Goal: Task Accomplishment & Management: Use online tool/utility

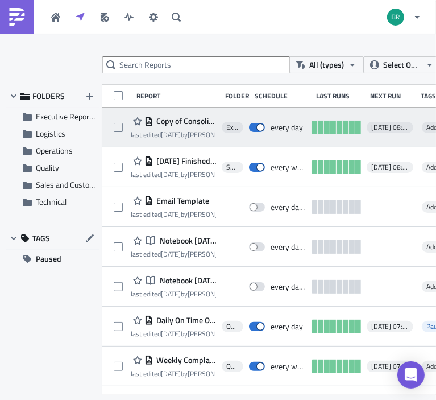
click at [175, 120] on span "Copy of Consolidated Commercial Summary - Daily" at bounding box center [184, 121] width 63 height 10
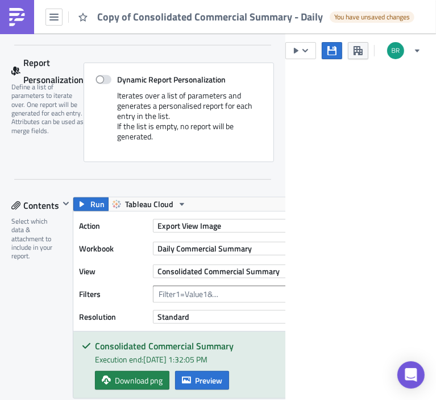
scroll to position [418, 0]
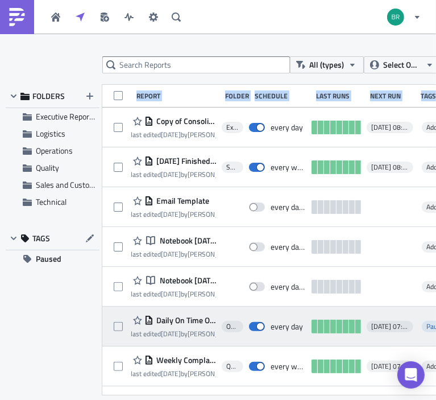
drag, startPoint x: 77, startPoint y: 365, endPoint x: 429, endPoint y: 309, distance: 356.3
click at [430, 311] on div "FOLDERS Executive Reporting Logistics Operations Quality Sales and Customer Acc…" at bounding box center [218, 240] width 425 height 310
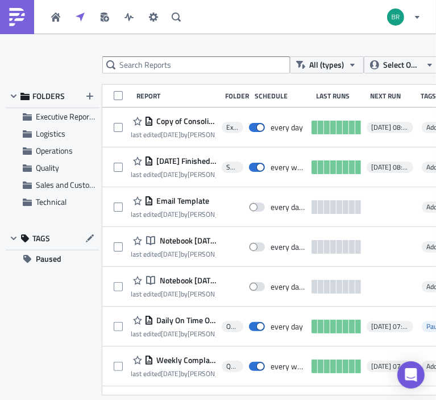
click at [75, 61] on div "All (types) Select Owner New FOLDERS Executive Reporting Logistics Operations Q…" at bounding box center [218, 217] width 436 height 322
drag, startPoint x: 250, startPoint y: 97, endPoint x: 435, endPoint y: 74, distance: 186.7
click at [435, 74] on div "All (types) Select Owner New FOLDERS Executive Reporting Logistics Operations Q…" at bounding box center [218, 217] width 436 height 322
click at [38, 61] on div "All (types) Select Owner New FOLDERS Executive Reporting Logistics Operations Q…" at bounding box center [218, 217] width 436 height 322
click at [64, 74] on div "All (types) Select Owner New FOLDERS Executive Reporting Logistics Operations Q…" at bounding box center [218, 217] width 436 height 322
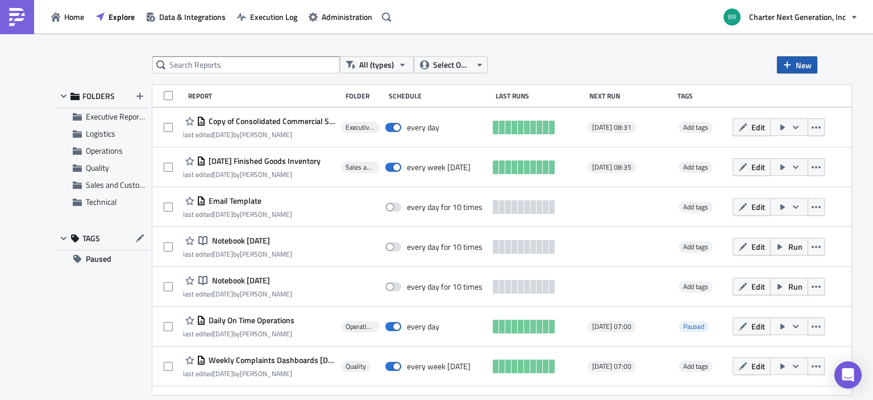
click at [793, 66] on button "New" at bounding box center [797, 64] width 40 height 17
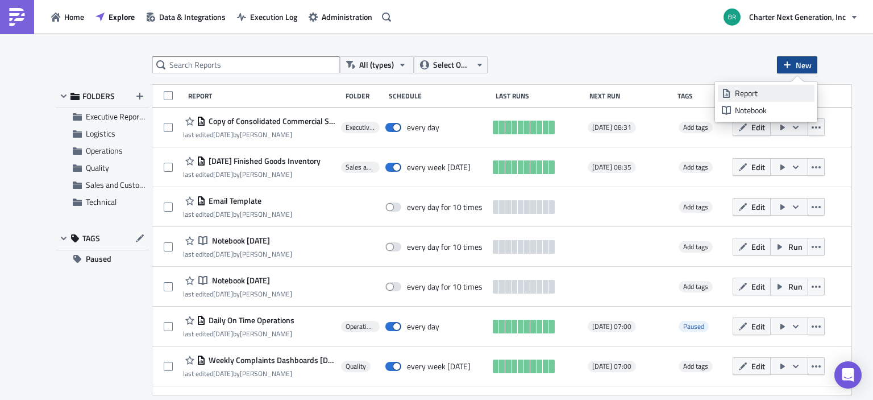
click at [724, 94] on icon at bounding box center [726, 93] width 7 height 9
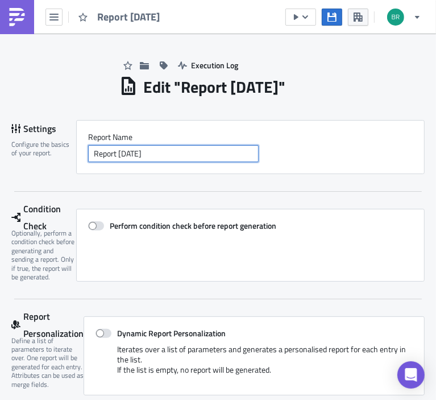
drag, startPoint x: 165, startPoint y: 154, endPoint x: 8, endPoint y: 149, distance: 157.5
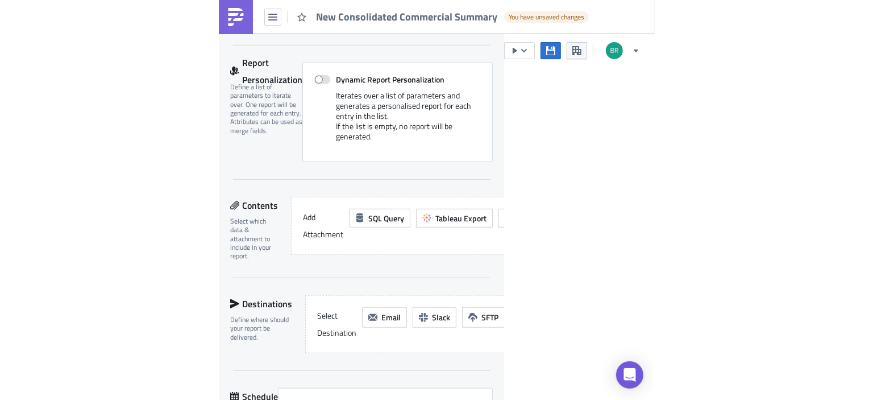
scroll to position [398, 0]
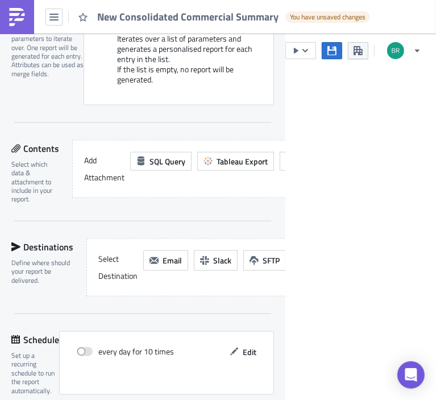
type input "New Consolidated Commercial Summary"
click at [238, 165] on span "Tableau Export" at bounding box center [242, 161] width 51 height 12
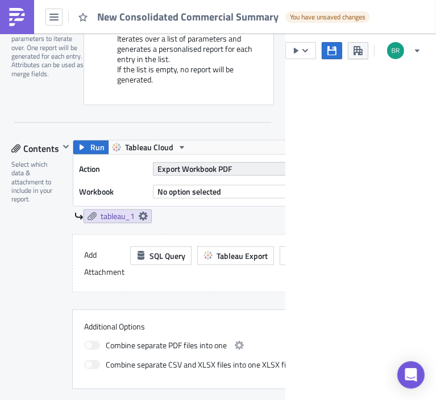
click at [210, 167] on span "Export Workbook PDF" at bounding box center [194, 169] width 74 height 12
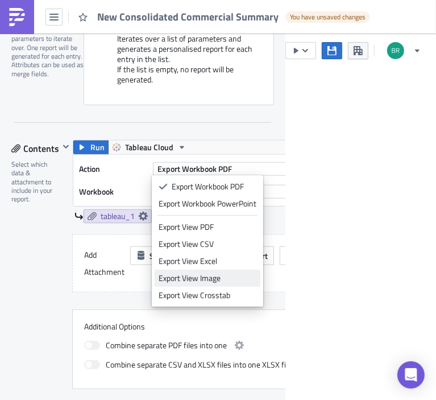
click at [218, 278] on div "Export View Image" at bounding box center [208, 277] width 98 height 11
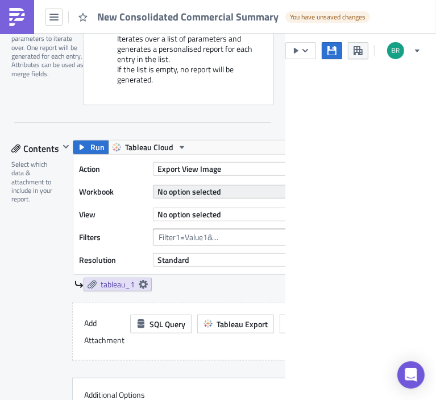
click at [197, 196] on span "No option selected" at bounding box center [189, 191] width 64 height 12
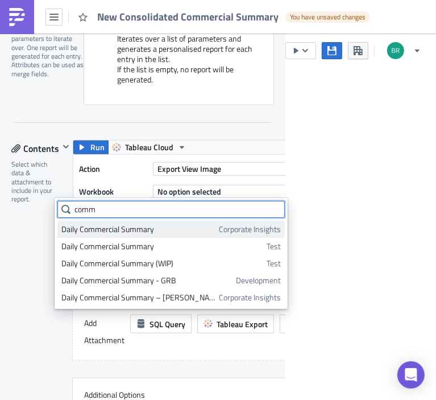
type input "comm"
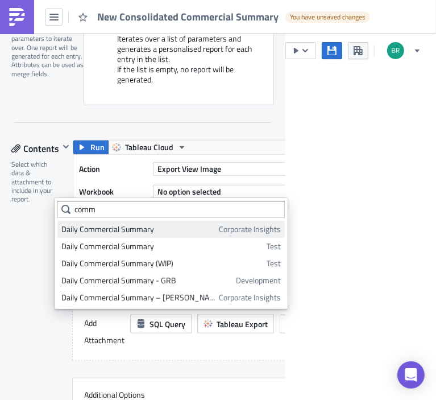
click at [205, 228] on link "Daily Commercial Summary Corporate Insights" at bounding box center [170, 229] width 227 height 17
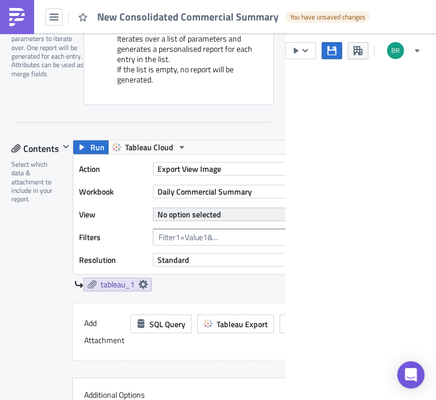
click at [195, 214] on span "No option selected" at bounding box center [189, 214] width 64 height 12
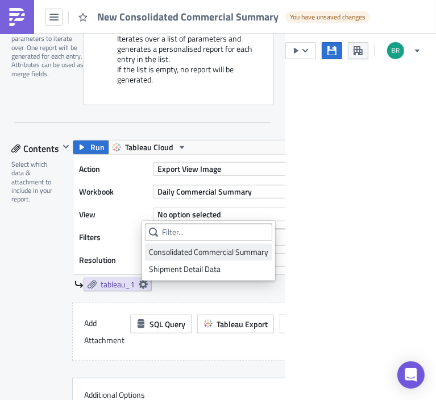
click at [191, 249] on div "Consolidated Commercial Summary" at bounding box center [208, 251] width 119 height 11
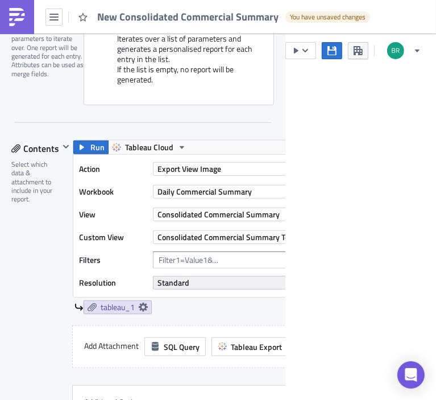
click at [187, 283] on span "Standard" at bounding box center [173, 282] width 32 height 12
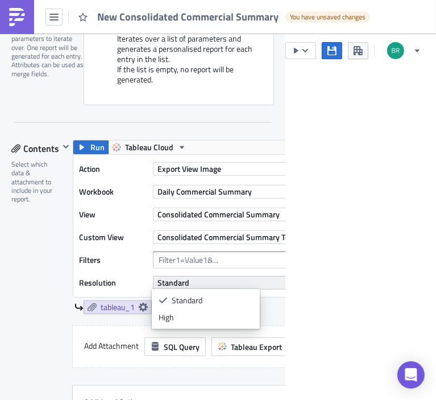
click at [186, 280] on span "Standard" at bounding box center [173, 282] width 32 height 12
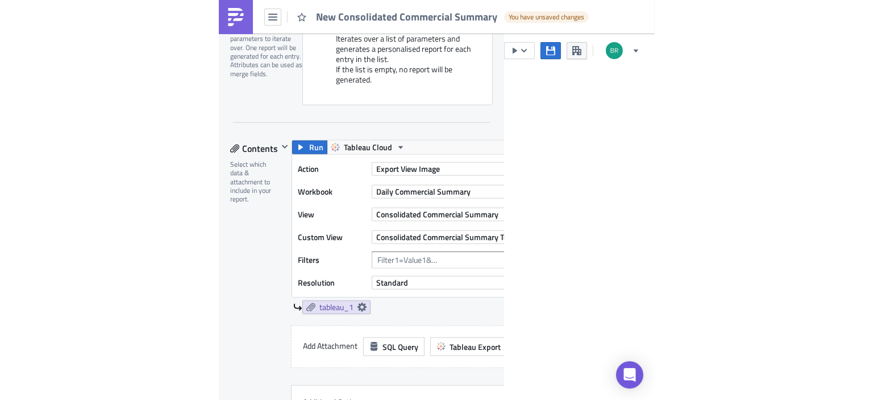
scroll to position [293, 0]
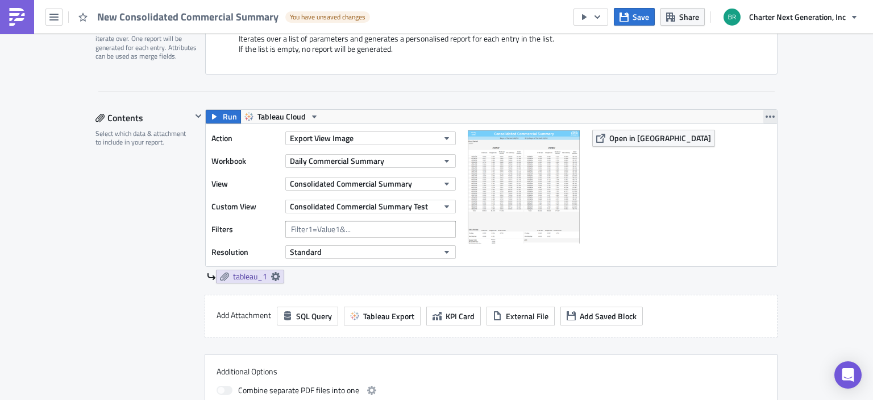
click at [766, 116] on icon "button" at bounding box center [770, 116] width 9 height 2
click at [267, 276] on link "tableau_1" at bounding box center [250, 276] width 68 height 14
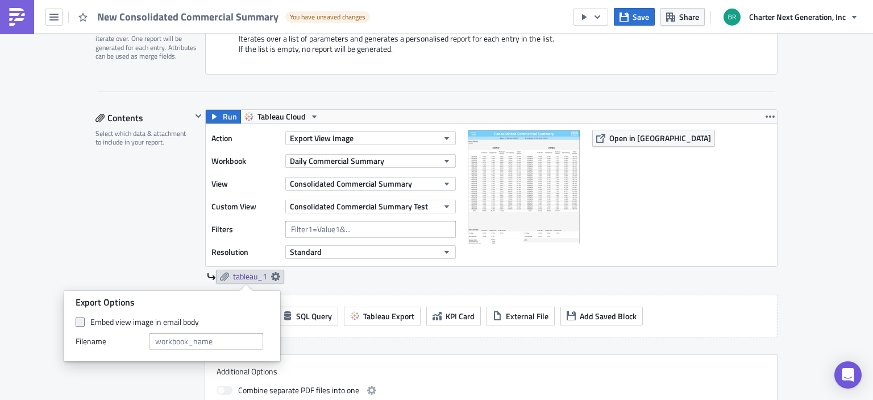
click at [79, 323] on span at bounding box center [80, 321] width 9 height 9
click at [79, 323] on input "Embed view image in email body" at bounding box center [81, 321] width 7 height 7
checkbox input "true"
click at [99, 257] on div "Contents Select which data & attachment to include in your report." at bounding box center [143, 271] width 96 height 325
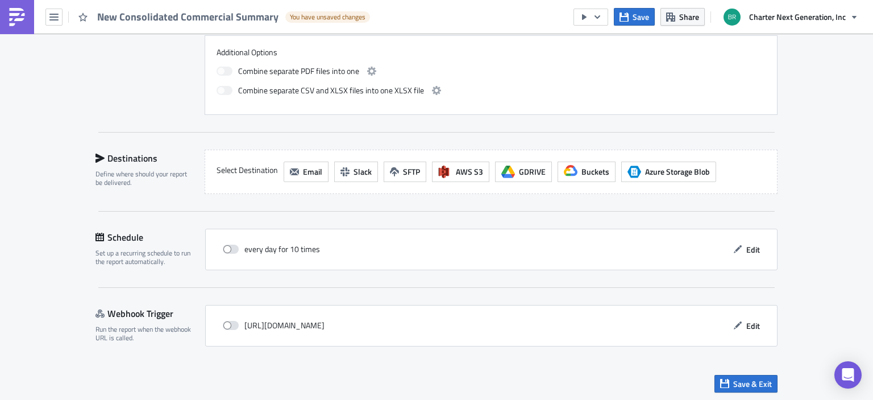
scroll to position [612, 0]
click at [309, 165] on span "Email" at bounding box center [312, 171] width 19 height 12
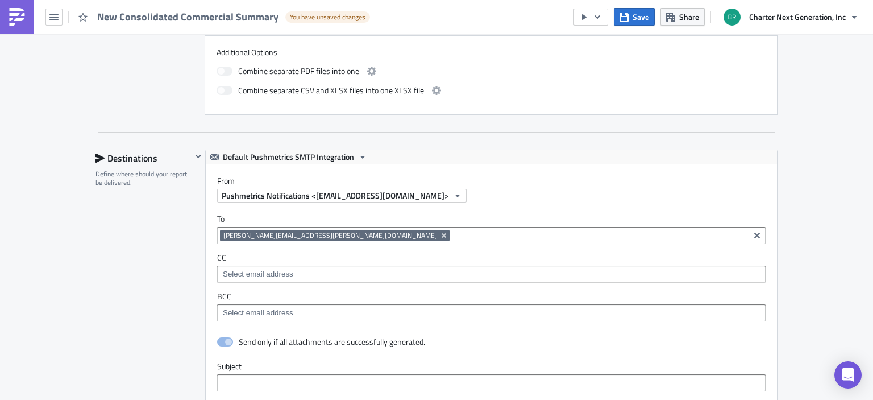
scroll to position [0, 0]
click at [320, 159] on span "Default Pushmetrics SMTP Integration" at bounding box center [288, 157] width 131 height 14
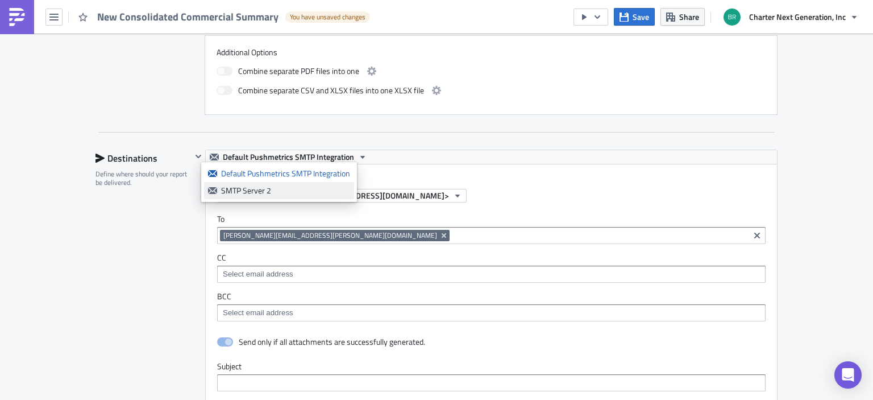
click at [294, 195] on div "SMTP Server 2" at bounding box center [285, 190] width 129 height 11
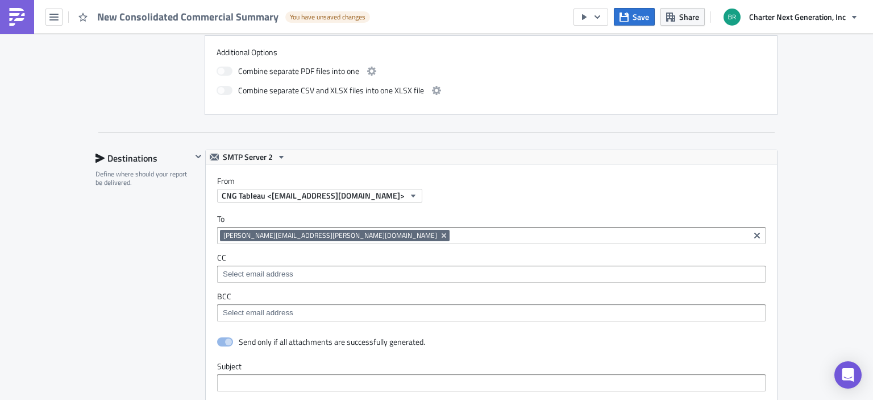
click at [452, 232] on input at bounding box center [599, 235] width 294 height 11
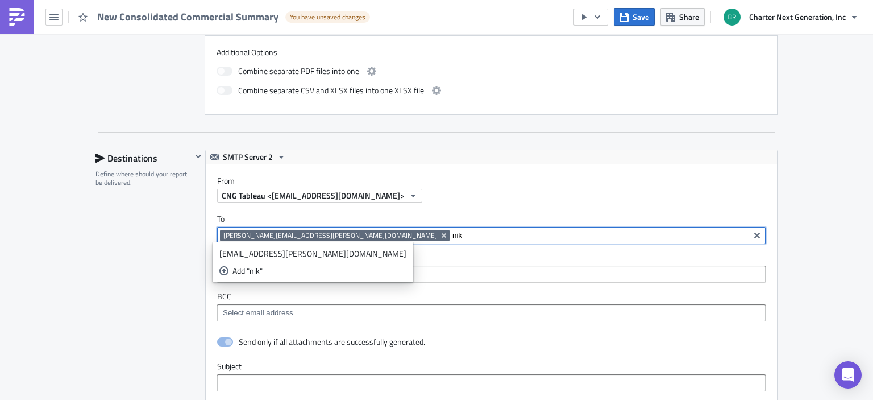
type input "nik"
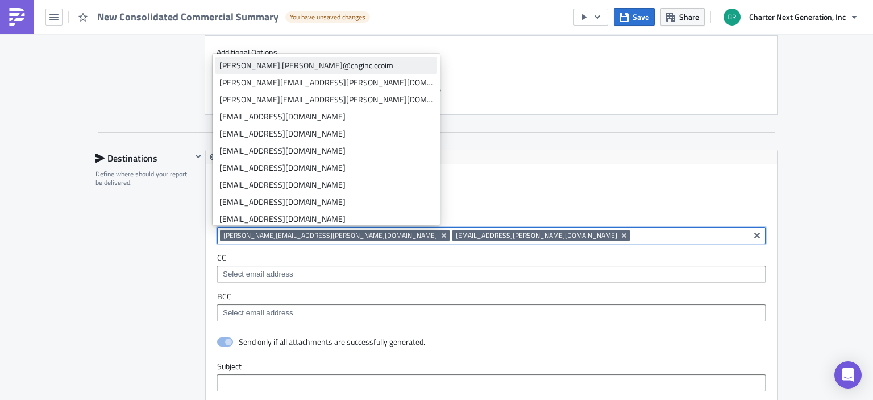
click at [298, 65] on div "chris.laneve@cnginc.ccoim" at bounding box center [326, 65] width 214 height 11
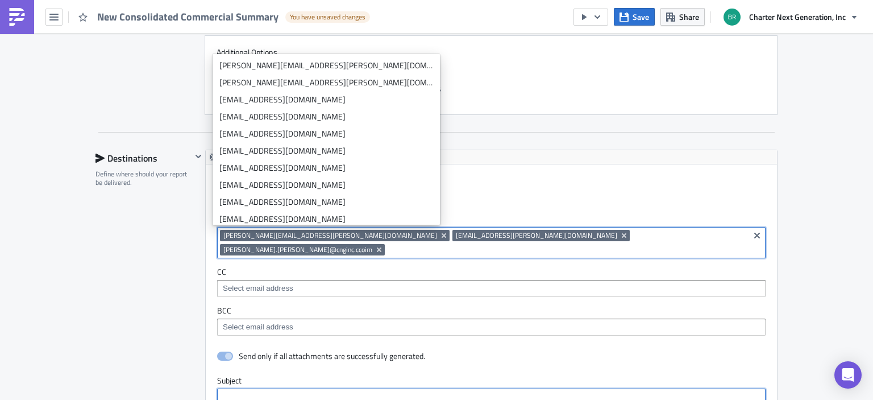
click at [295, 388] on input "text" at bounding box center [491, 396] width 548 height 17
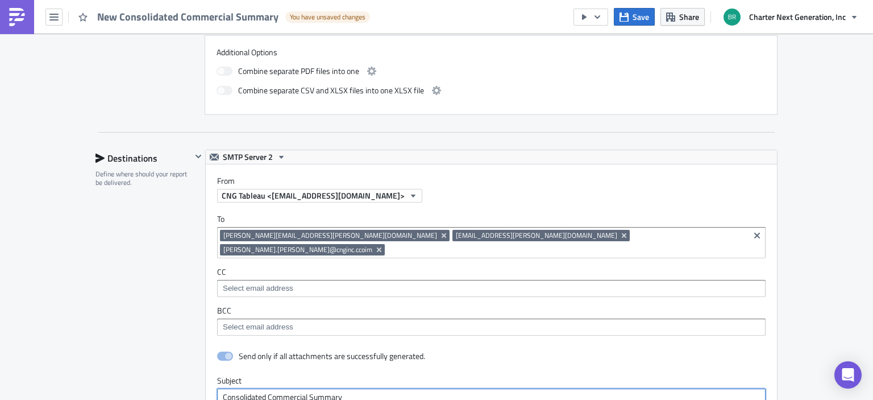
click at [236, 388] on input "Consolidated Commercial Summary" at bounding box center [491, 396] width 548 height 17
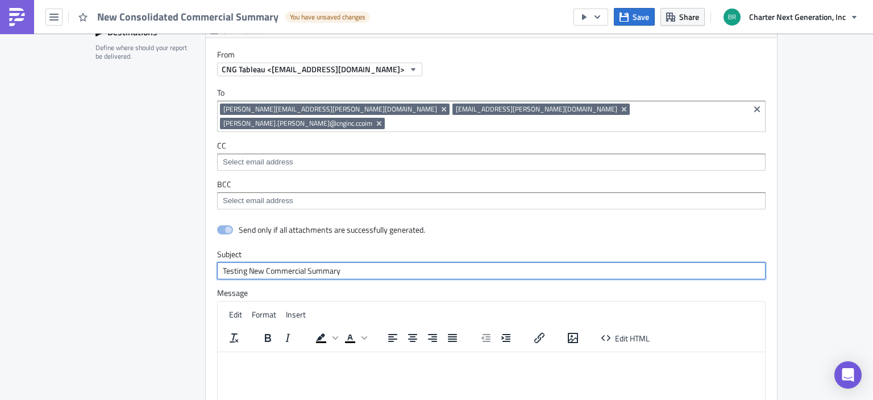
scroll to position [839, 0]
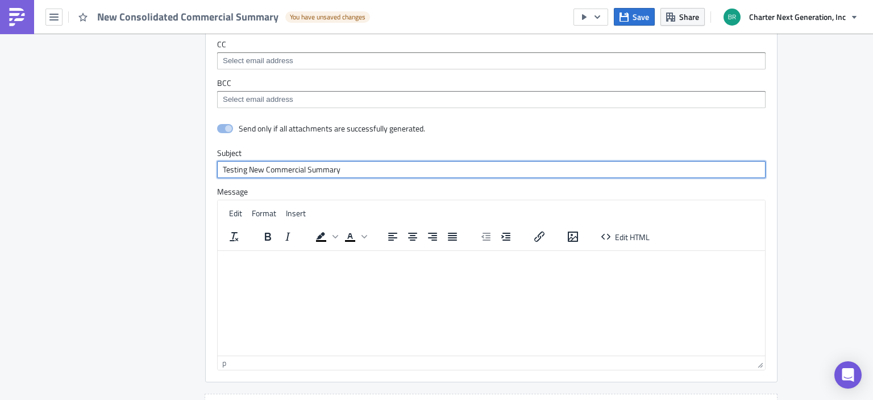
type input "Testing New Commercial Summary"
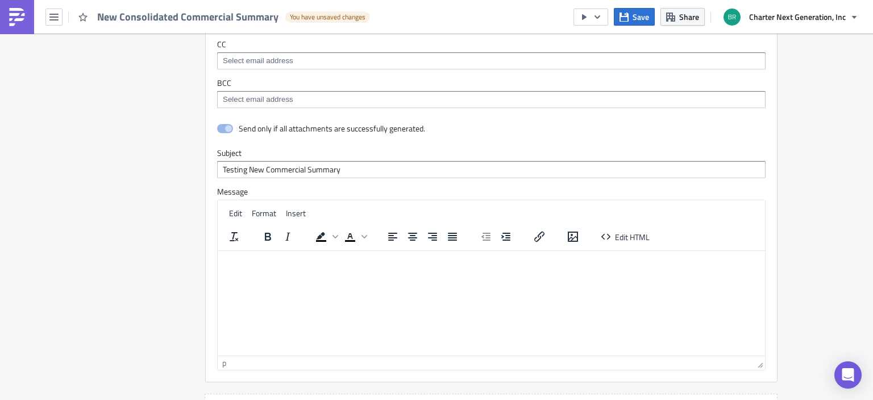
click at [318, 268] on html at bounding box center [491, 259] width 547 height 18
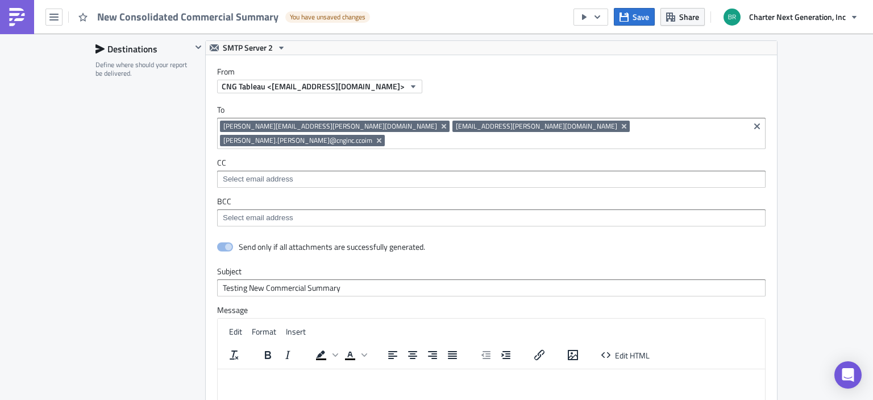
scroll to position [841, 0]
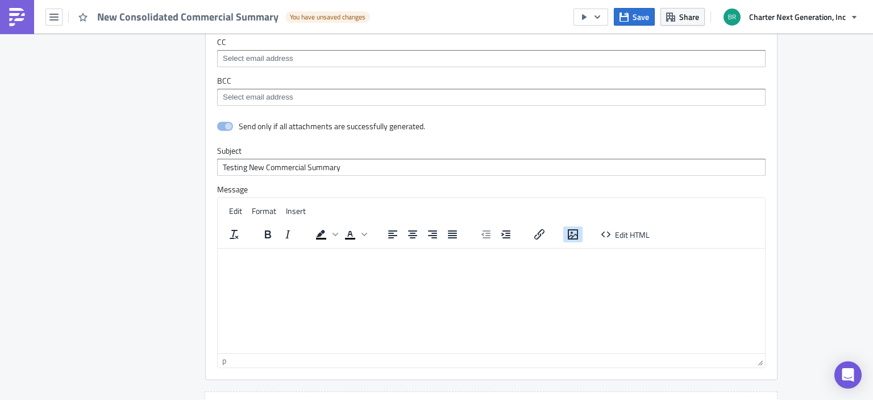
click at [566, 227] on icon "Insert/edit image" at bounding box center [573, 234] width 14 height 14
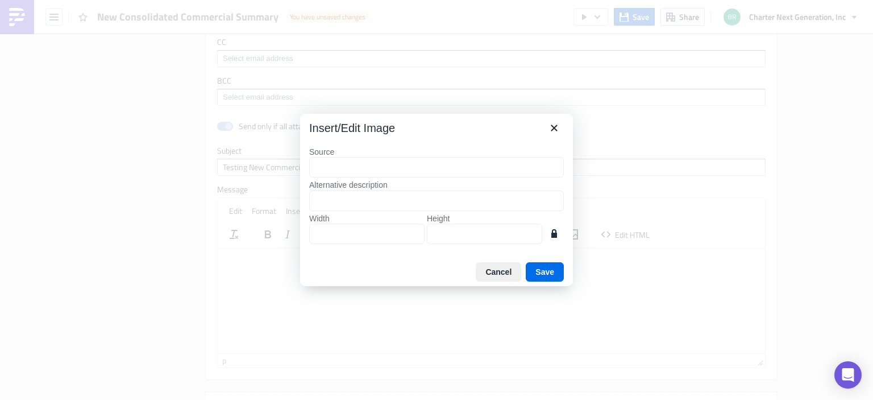
click at [481, 169] on input "Source" at bounding box center [436, 167] width 255 height 20
click at [505, 267] on button "Cancel" at bounding box center [498, 271] width 45 height 19
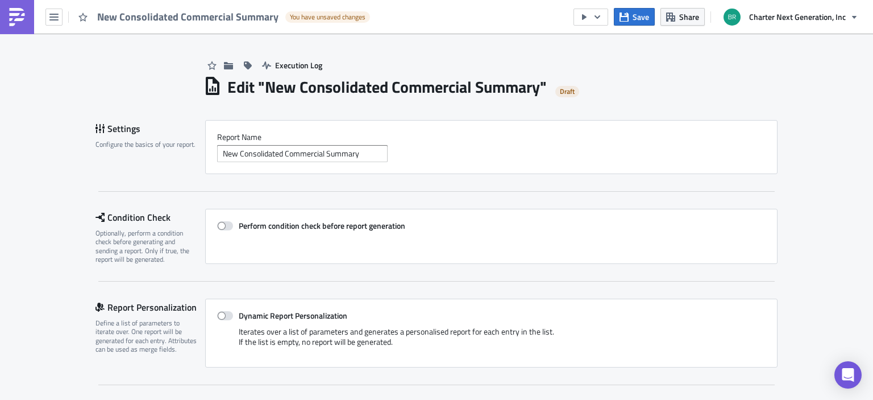
scroll to position [341, 0]
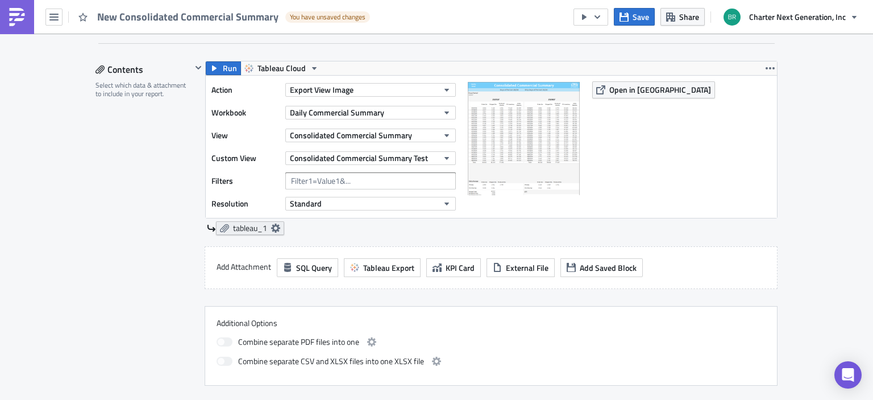
click at [274, 229] on icon at bounding box center [275, 227] width 9 height 9
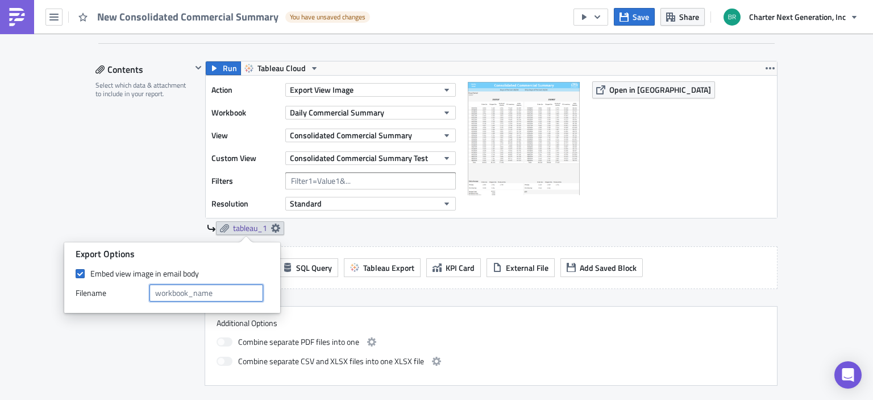
click at [230, 284] on input "text" at bounding box center [206, 292] width 114 height 17
type input "CommercialSummary"
click at [349, 229] on div "CommercialSummary" at bounding box center [492, 228] width 571 height 14
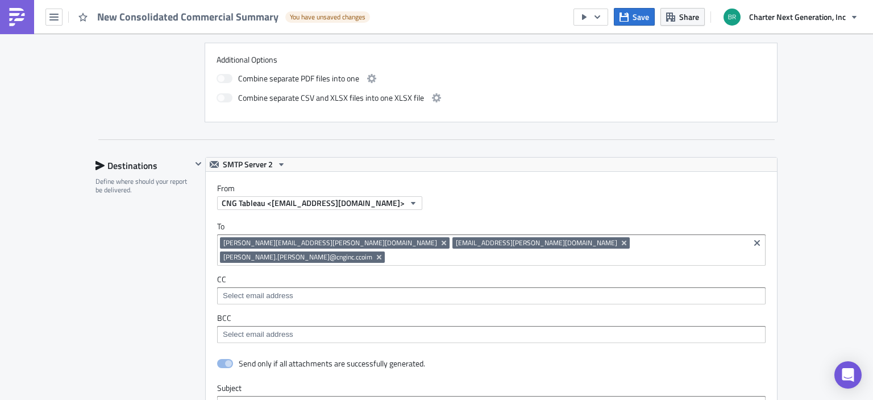
scroll to position [966, 0]
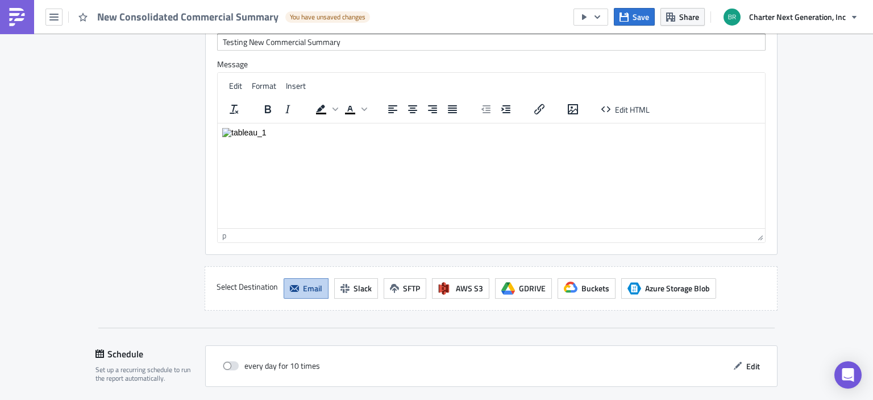
click at [274, 141] on html at bounding box center [491, 132] width 547 height 18
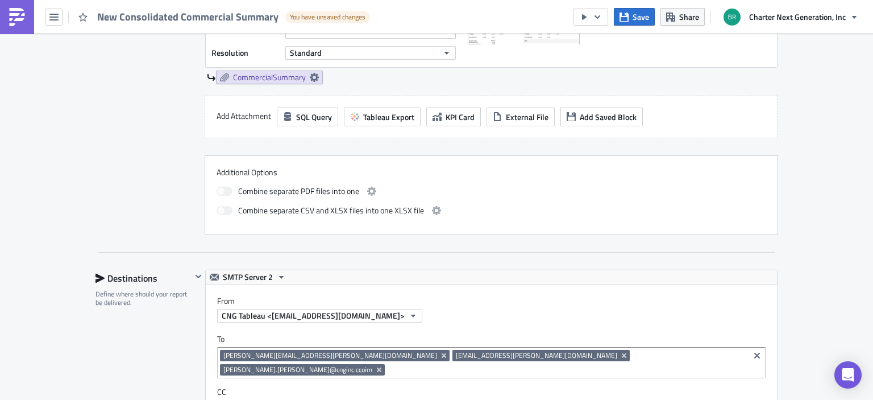
scroll to position [511, 0]
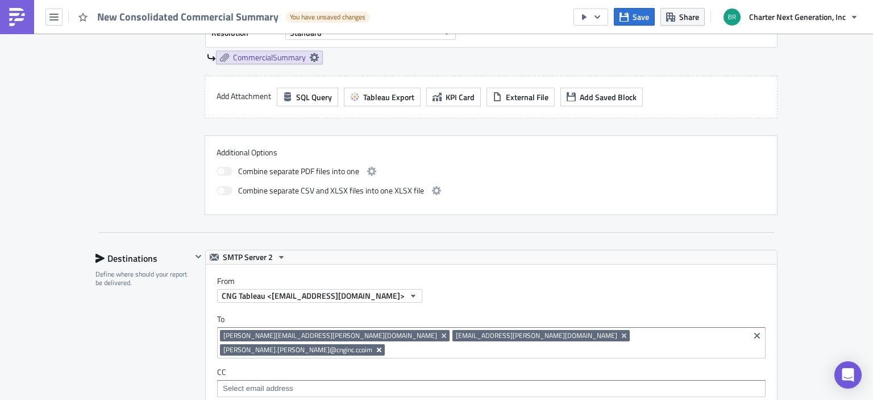
click at [381, 347] on icon "Remove Tag" at bounding box center [379, 349] width 5 height 5
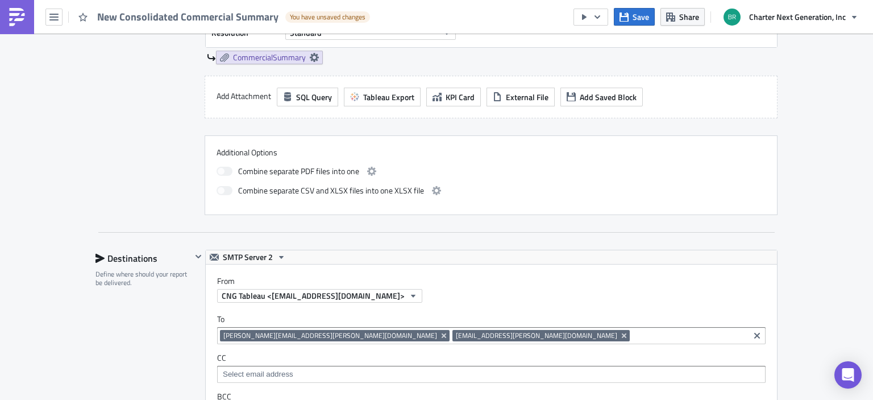
click at [544, 304] on div "To brittany.strickert@cnginc.com nik.chaphalkar@cnginc.com brittany.strickert@c…" at bounding box center [491, 367] width 571 height 130
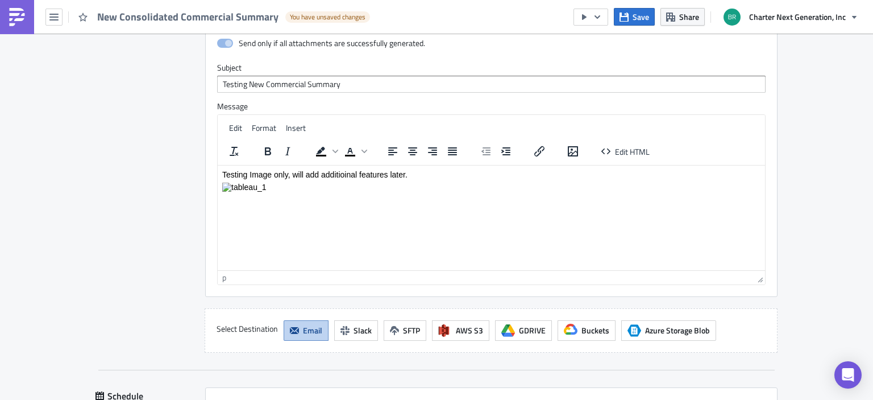
scroll to position [909, 0]
click at [648, 14] on span "Save" at bounding box center [641, 17] width 16 height 12
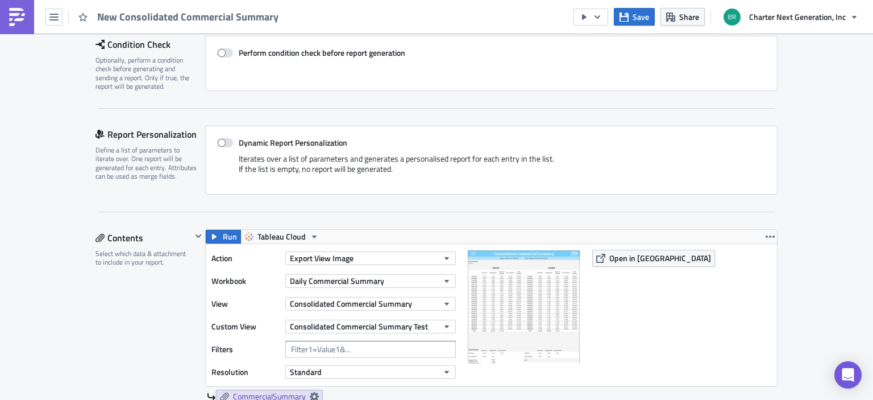
scroll to position [0, 0]
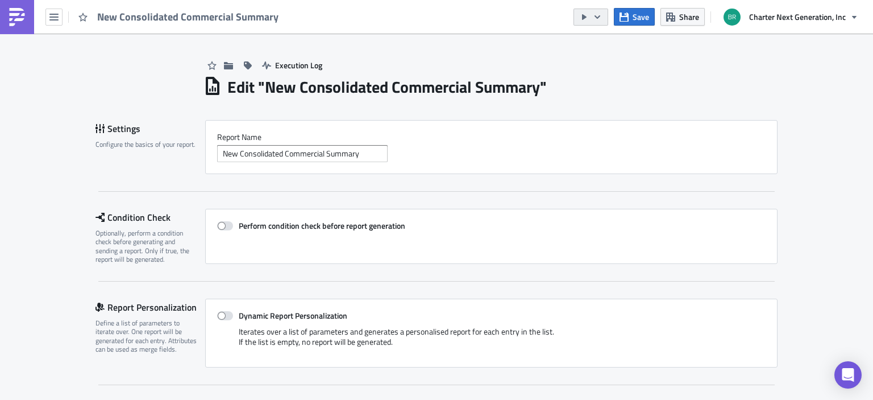
click at [600, 20] on icon "button" at bounding box center [597, 17] width 9 height 9
click at [602, 47] on div "Send Just to Me" at bounding box center [625, 44] width 89 height 11
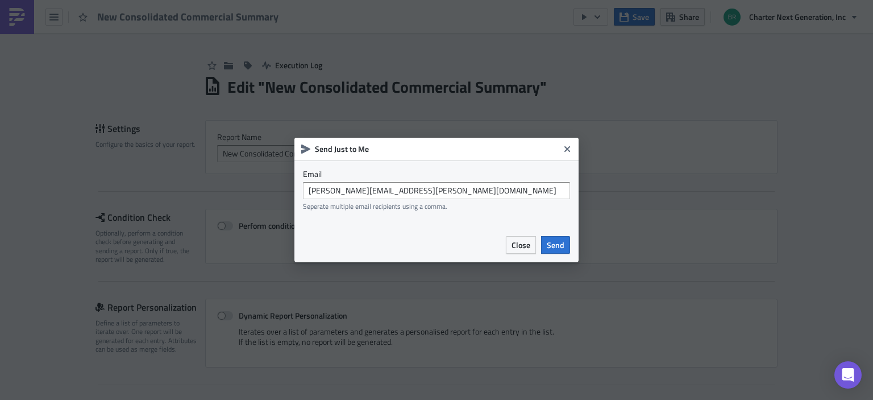
click at [560, 245] on span "Send" at bounding box center [556, 245] width 18 height 12
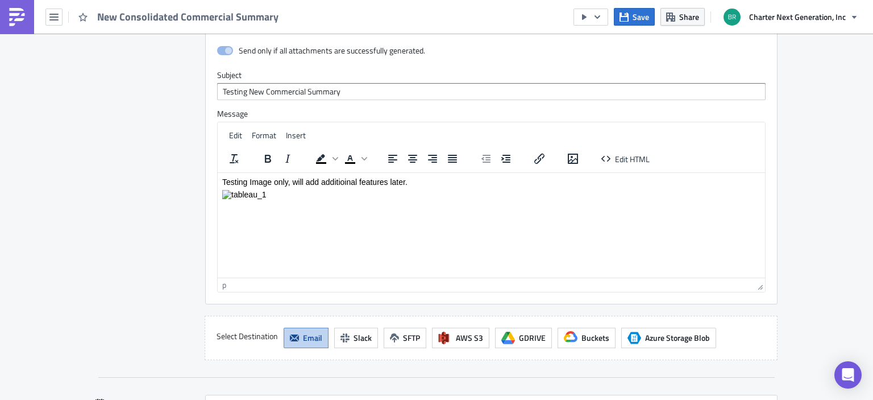
scroll to position [909, 0]
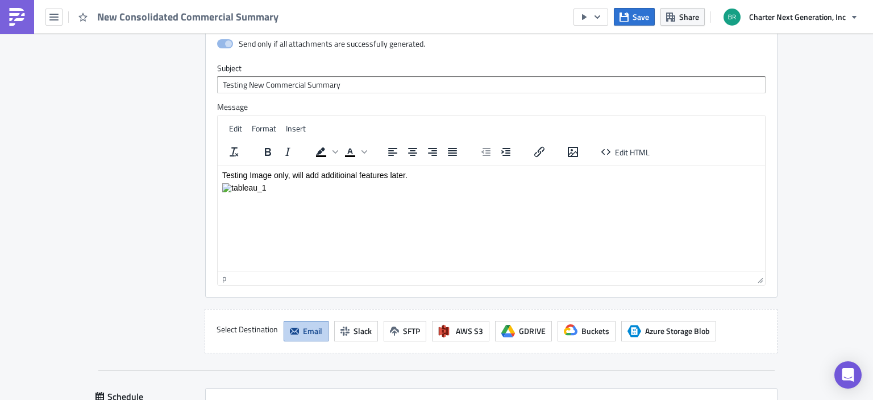
click at [347, 174] on p "Testing Image only, will add additioinal features later." at bounding box center [491, 174] width 538 height 9
click at [423, 174] on p "Testing Image only, will add additional features later." at bounding box center [491, 174] width 538 height 9
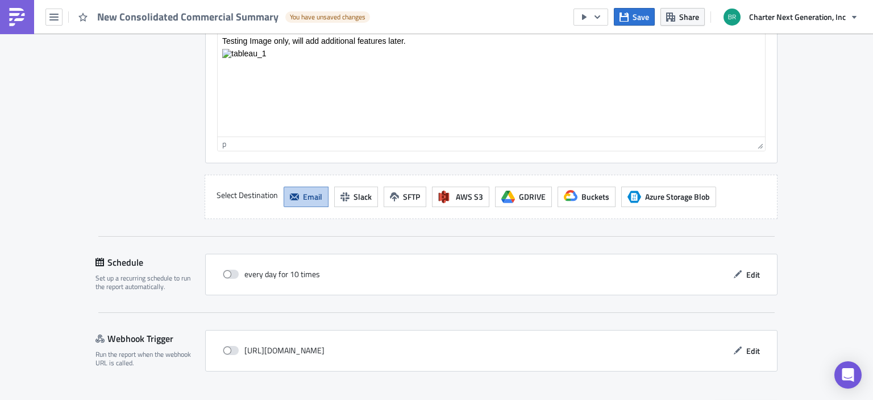
scroll to position [1068, 0]
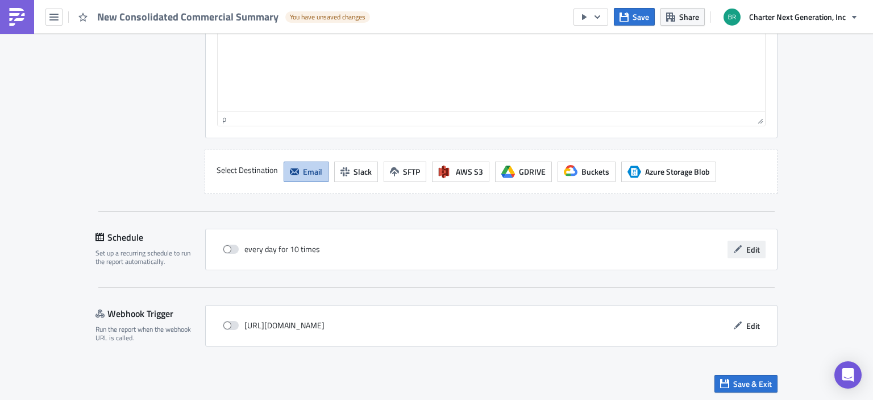
click at [746, 243] on span "Edit" at bounding box center [753, 249] width 14 height 12
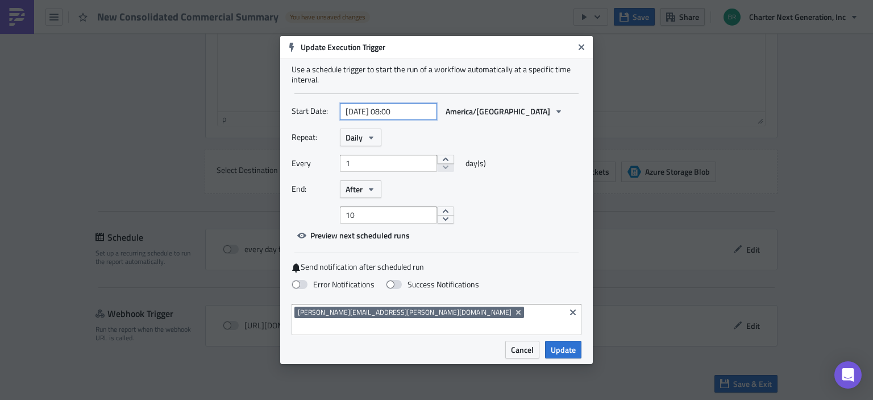
click at [400, 115] on input "2025-09-04 08:00" at bounding box center [388, 111] width 97 height 17
select select "8"
select select "2025"
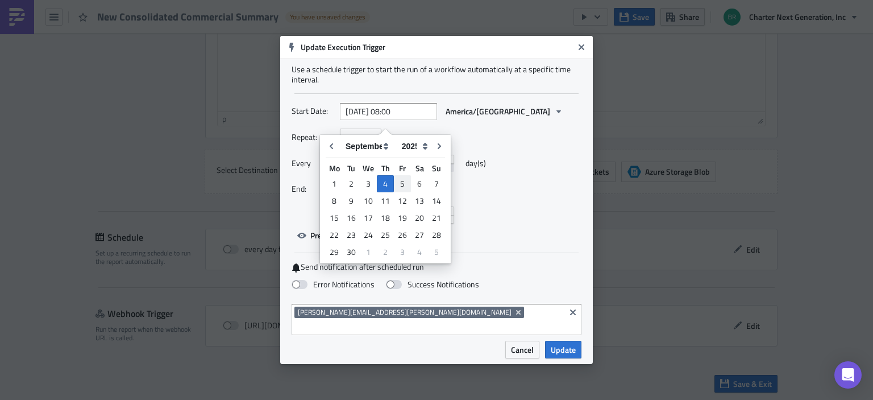
click at [402, 179] on div "5" at bounding box center [402, 184] width 17 height 16
type input "2025-09-05 08:00"
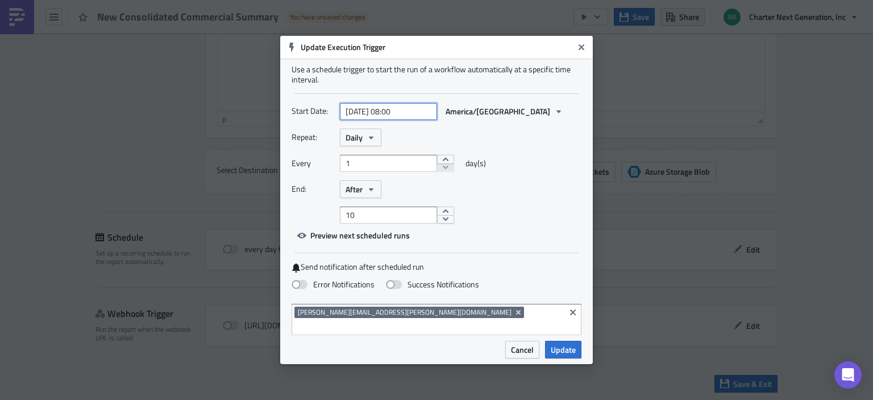
click at [402, 119] on input "2025-09-05 08:00" at bounding box center [388, 111] width 97 height 17
select select "8"
select select "2025"
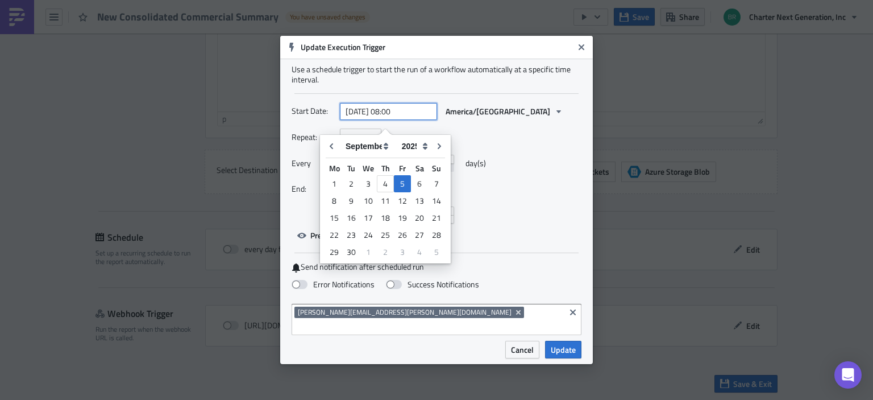
drag, startPoint x: 401, startPoint y: 115, endPoint x: 412, endPoint y: 117, distance: 11.5
click at [412, 117] on input "2025-09-05 08:00" at bounding box center [388, 111] width 97 height 17
type input "2025-09-05 08:15"
click at [507, 178] on div "Every 1 day(s)" at bounding box center [437, 168] width 290 height 26
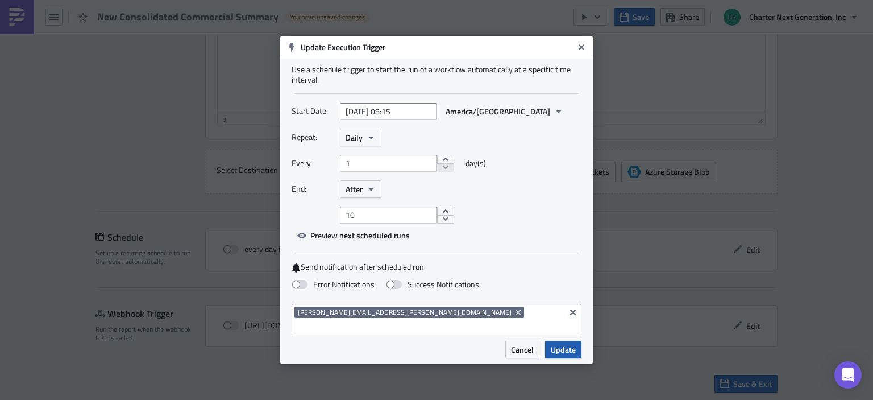
click at [559, 343] on span "Update" at bounding box center [563, 349] width 25 height 12
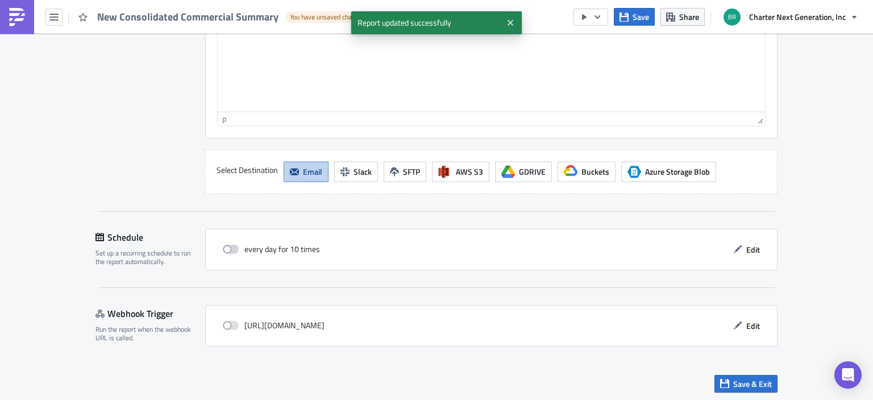
click at [223, 248] on span at bounding box center [231, 248] width 16 height 9
click at [225, 248] on input "checkbox" at bounding box center [228, 249] width 7 height 7
checkbox input "true"
click at [746, 249] on span "Edit" at bounding box center [753, 249] width 14 height 12
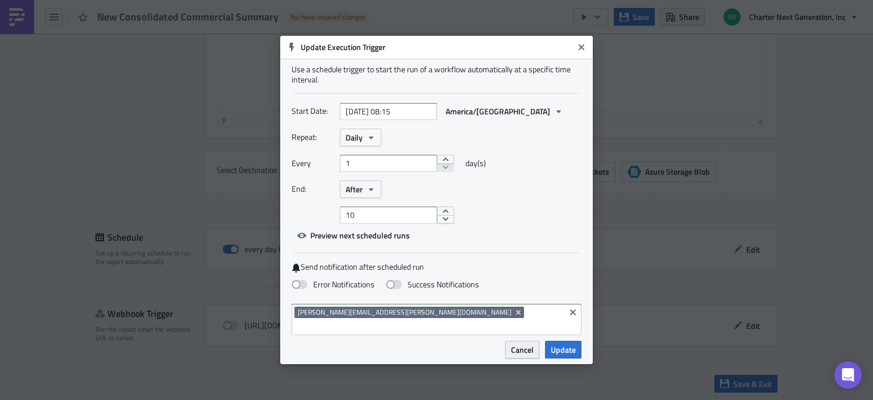
click at [531, 343] on span "Cancel" at bounding box center [522, 349] width 23 height 12
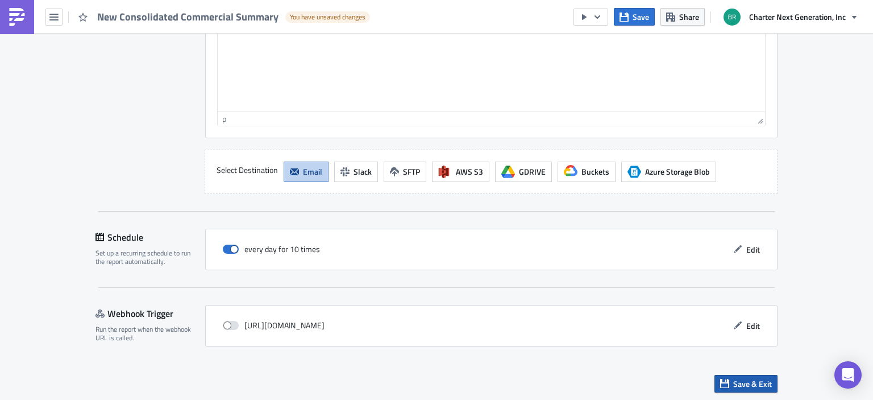
click at [737, 380] on span "Save & Exit" at bounding box center [752, 383] width 39 height 12
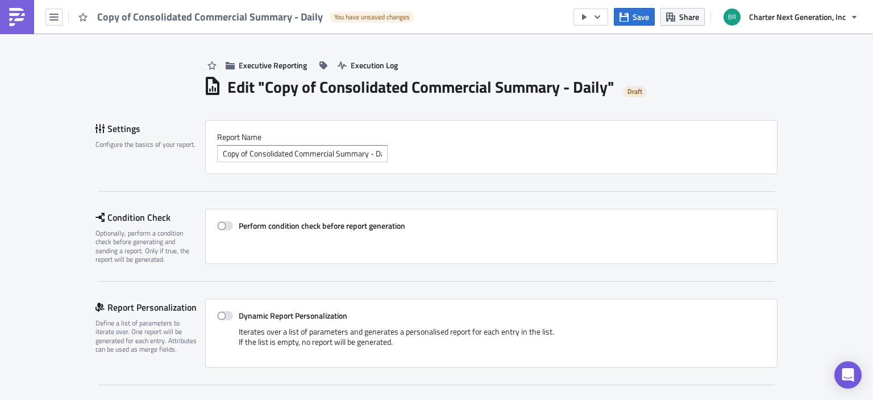
click at [23, 13] on img at bounding box center [17, 17] width 18 height 18
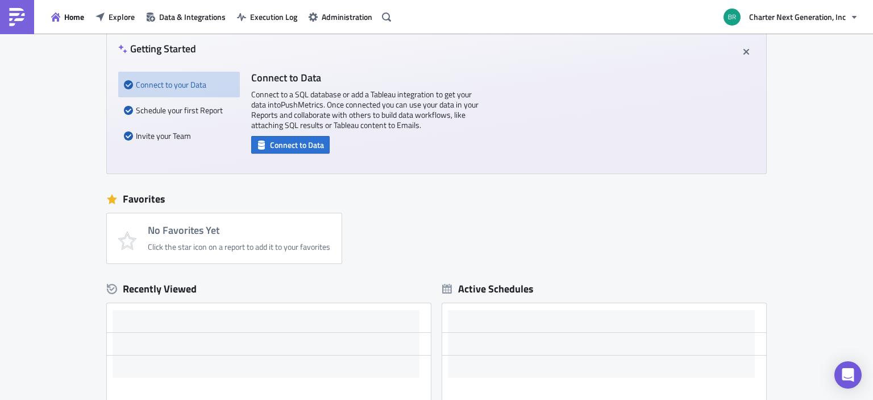
scroll to position [124, 0]
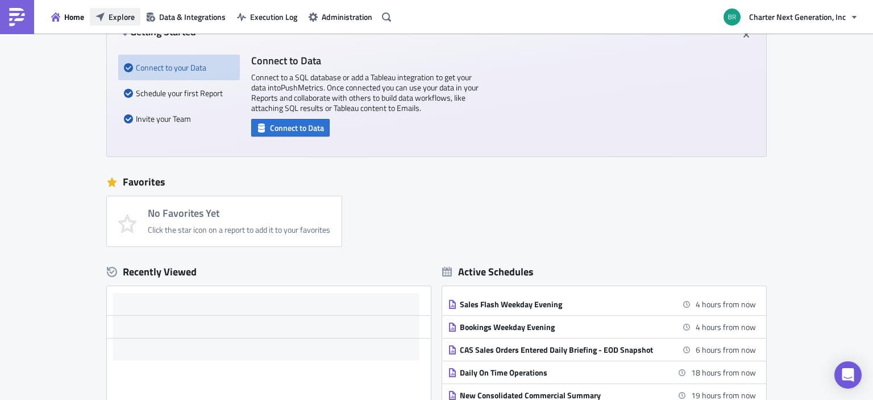
click at [122, 18] on span "Explore" at bounding box center [122, 17] width 26 height 12
